Goal: Task Accomplishment & Management: Complete application form

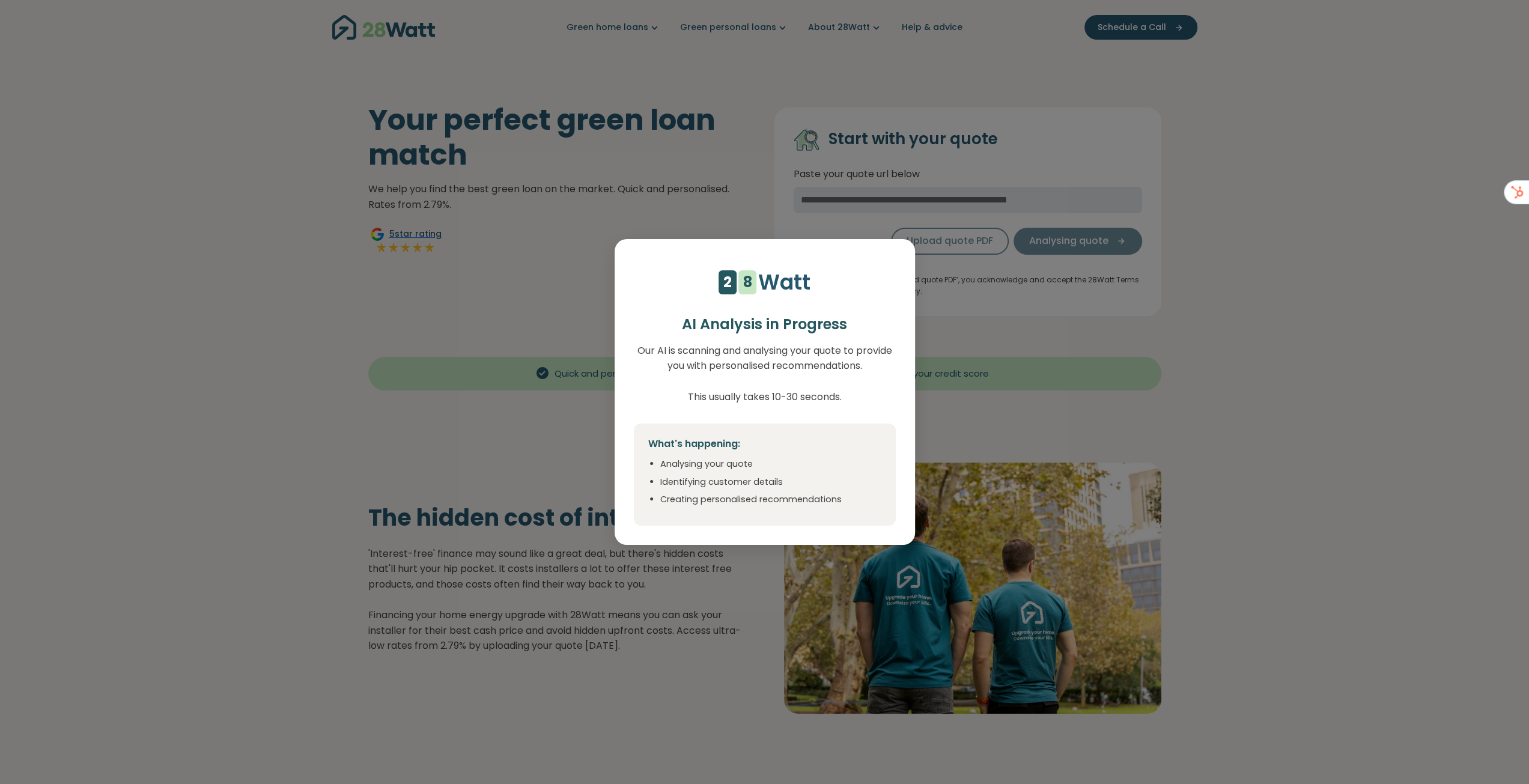
click at [1170, 152] on div "4 5 6 7 8 9 1 2 1 2 3 4 5 6 7 8 Watt AI Analysis in Progress Our AI is scanning…" at bounding box center [764, 392] width 1529 height 784
select select "***"
